Goal: Transaction & Acquisition: Purchase product/service

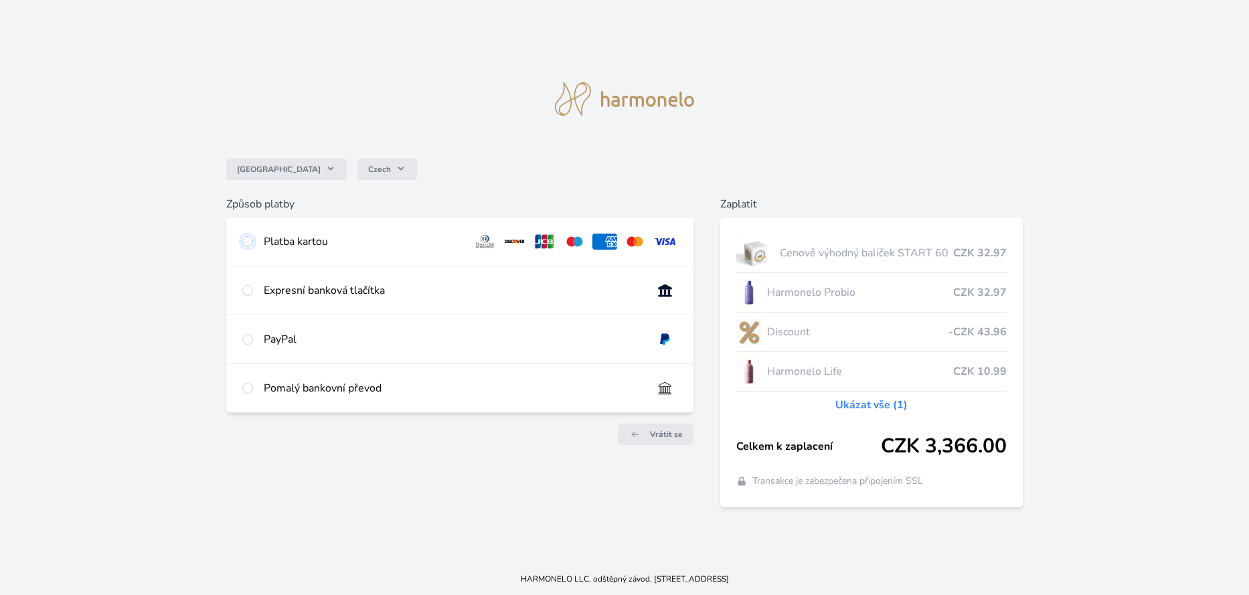
click at [248, 237] on input "radio" at bounding box center [247, 241] width 11 height 11
radio input "true"
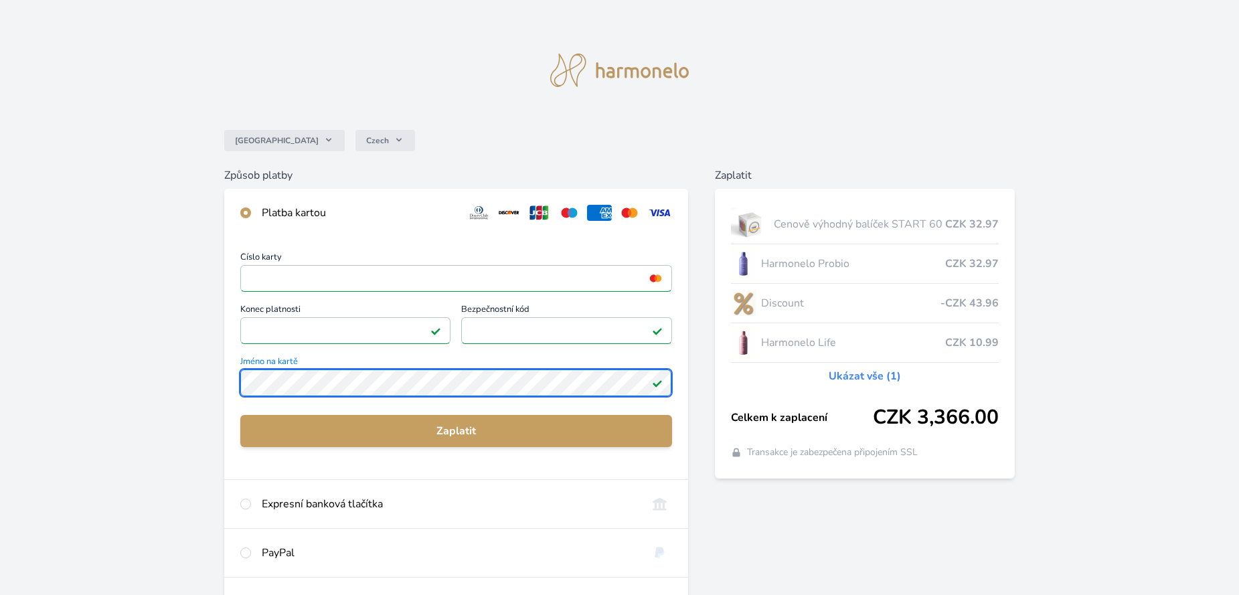
click at [169, 367] on div "Česko Czech Způsob platby Platba kartou Číslo karty <p>Your browser does not su…" at bounding box center [619, 348] width 1239 height 696
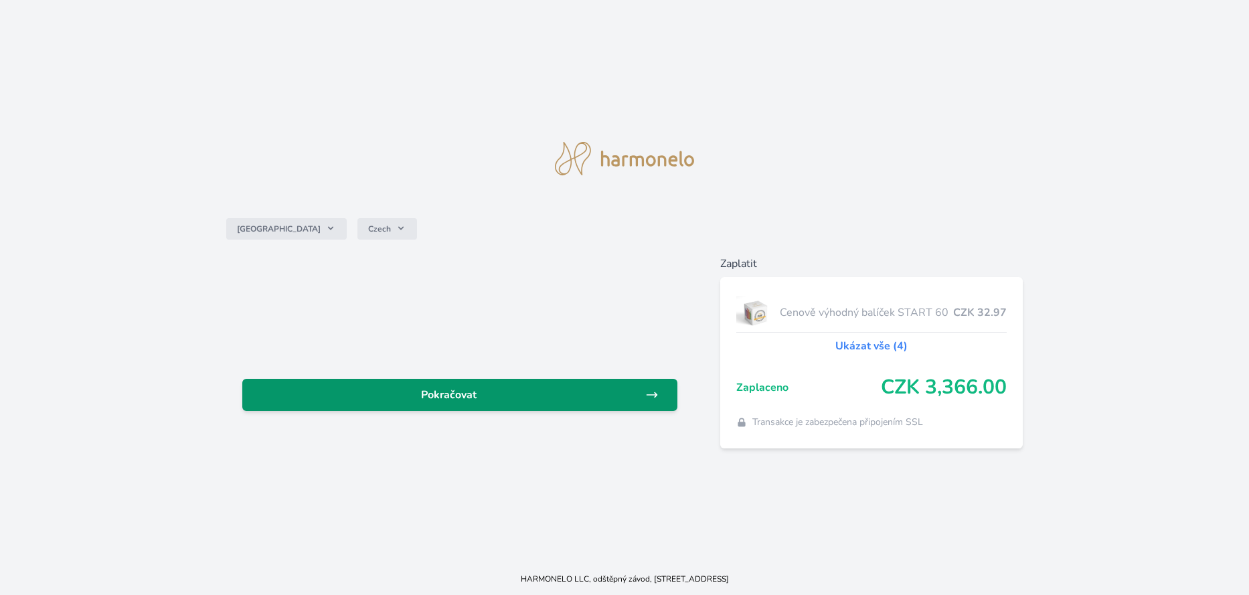
click at [471, 390] on span "Pokračovat" at bounding box center [449, 395] width 392 height 16
